Goal: Transaction & Acquisition: Purchase product/service

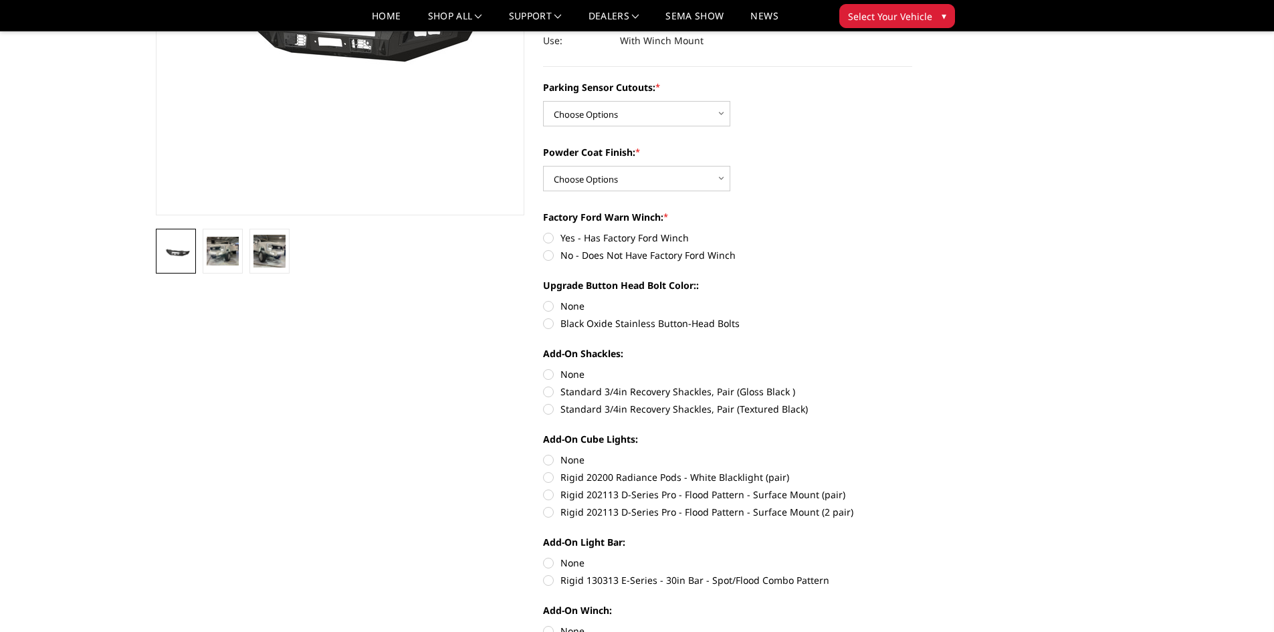
scroll to position [25, 0]
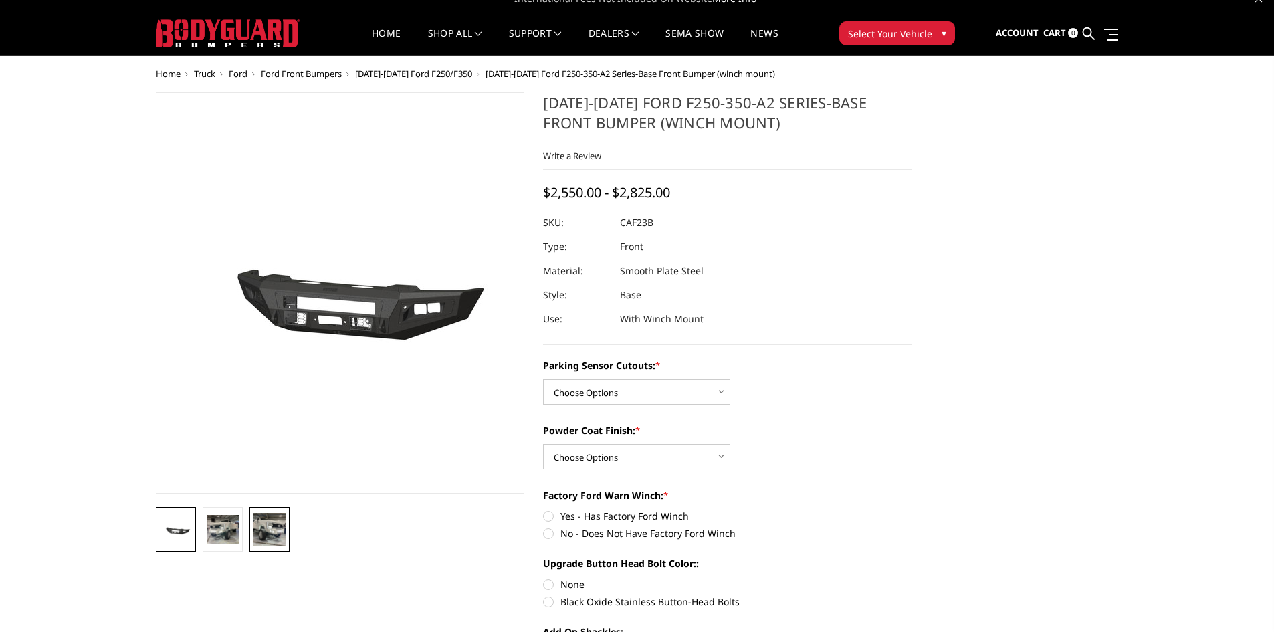
click at [266, 522] on img at bounding box center [269, 529] width 32 height 32
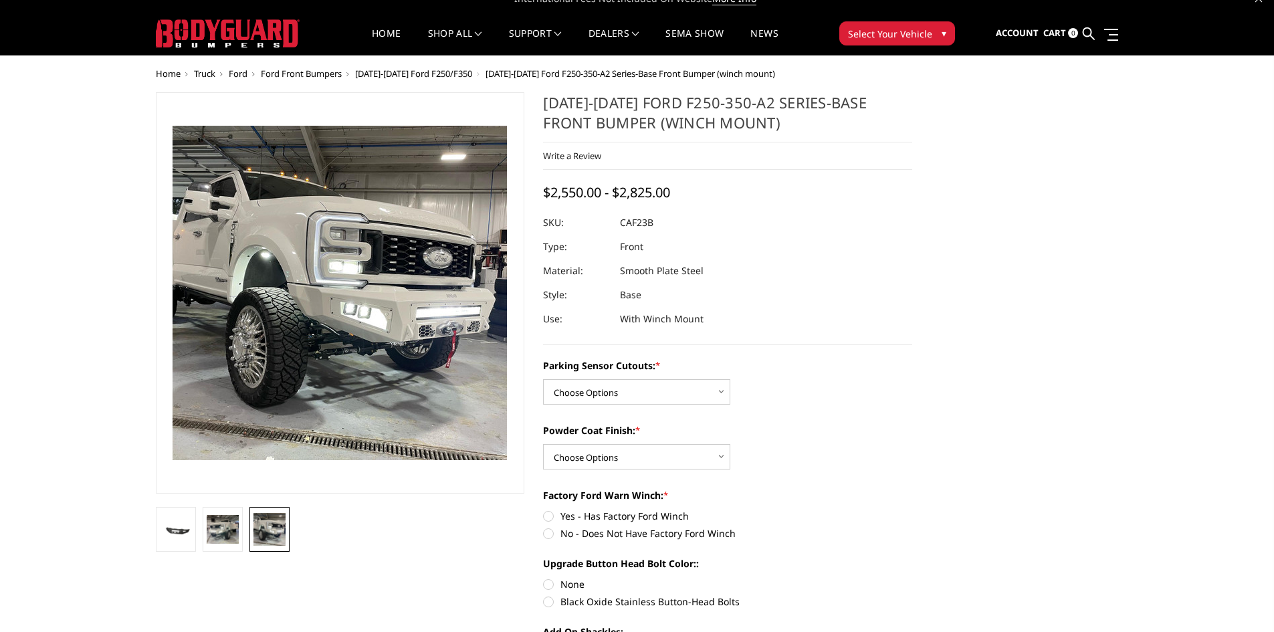
click at [249, 523] on link at bounding box center [269, 529] width 40 height 45
click at [234, 521] on img at bounding box center [223, 529] width 32 height 28
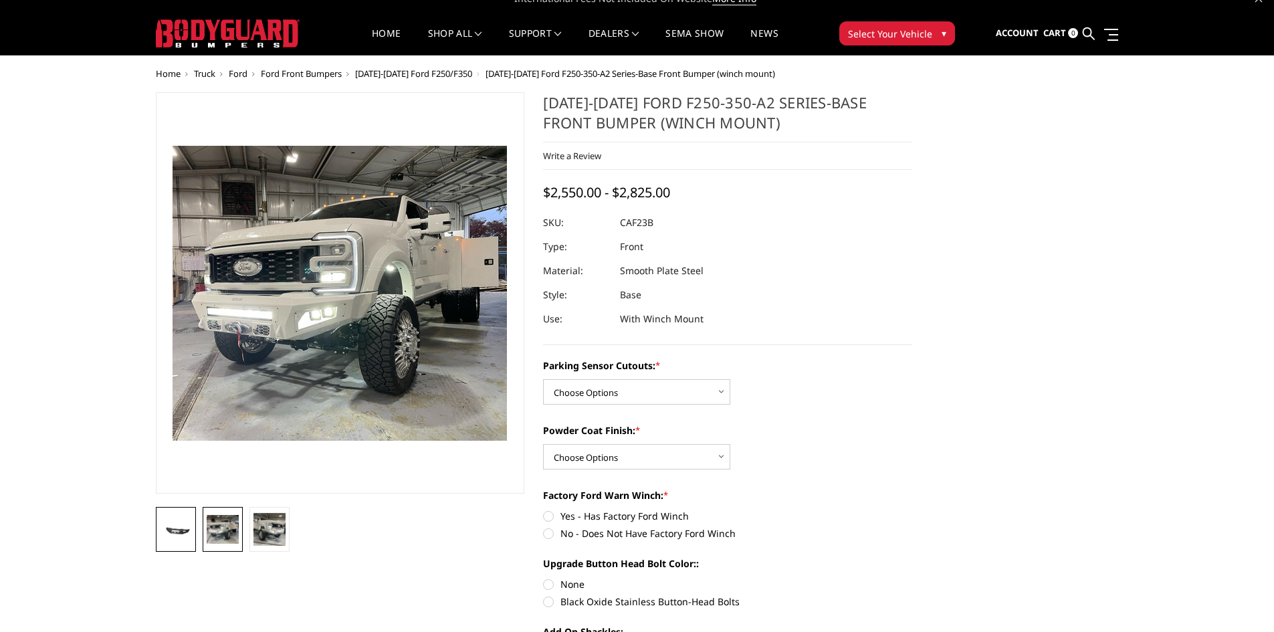
click at [175, 524] on img at bounding box center [176, 529] width 32 height 15
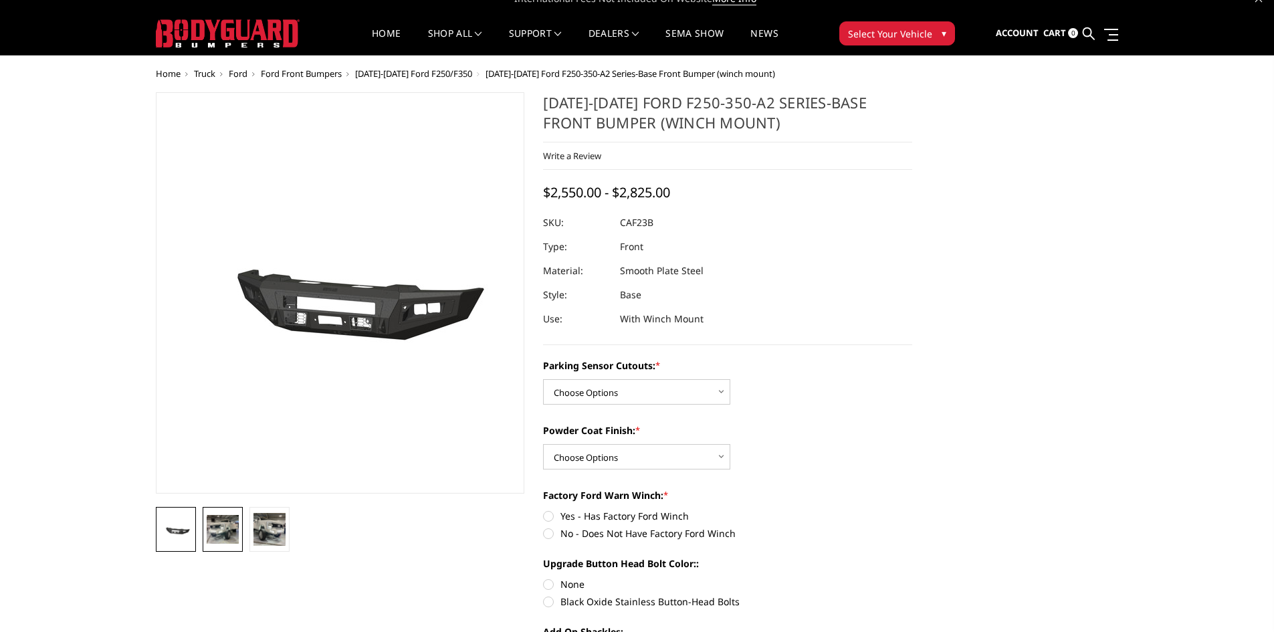
click at [205, 516] on link at bounding box center [223, 529] width 40 height 45
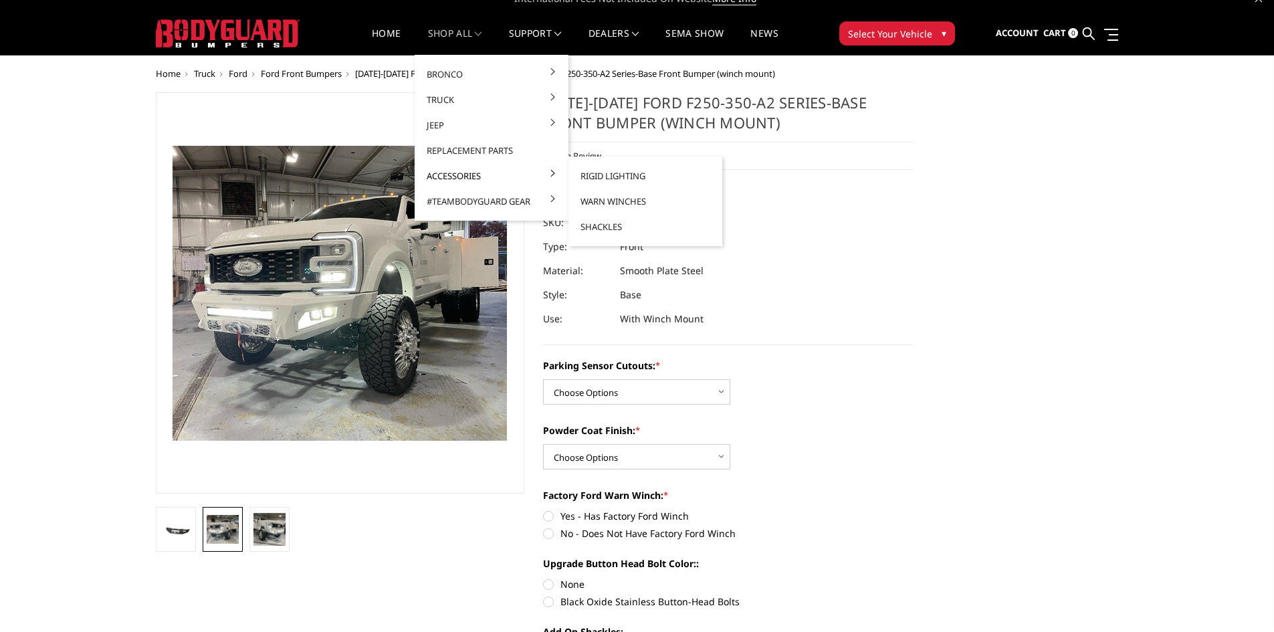
click at [455, 177] on link "Accessories" at bounding box center [491, 175] width 143 height 25
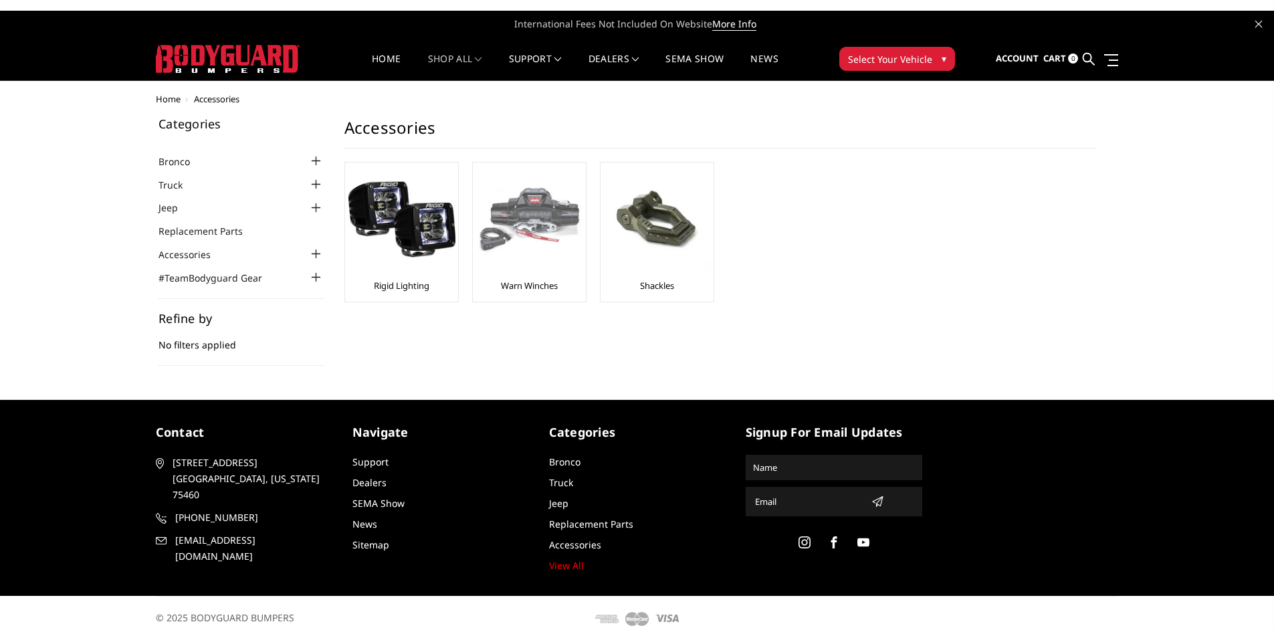
click at [532, 257] on img at bounding box center [529, 219] width 107 height 107
